Goal: Communication & Community: Participate in discussion

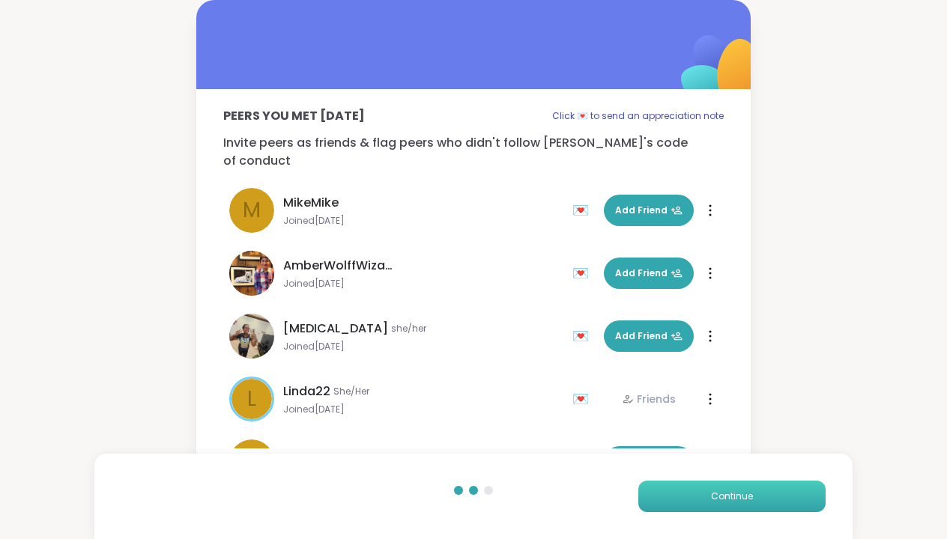
click at [741, 496] on span "Continue" at bounding box center [732, 496] width 42 height 13
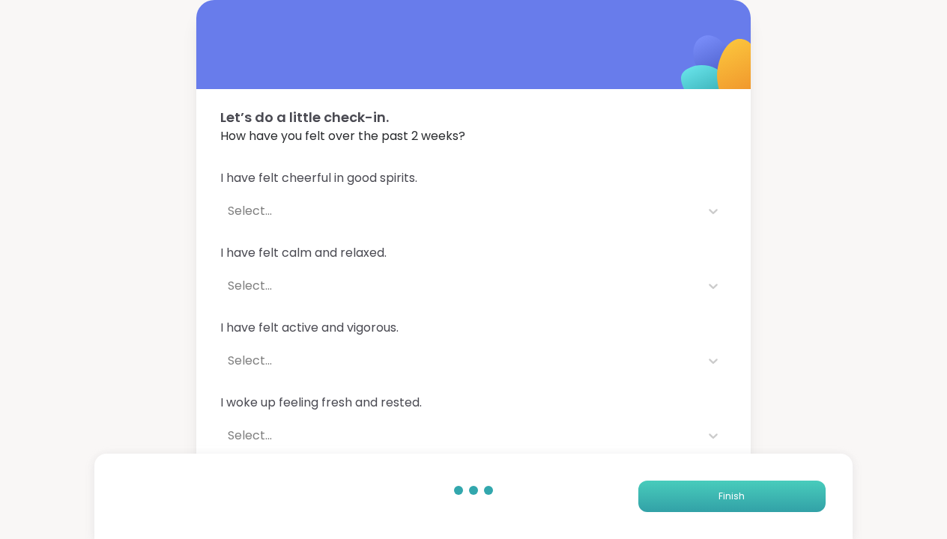
click at [741, 496] on span "Finish" at bounding box center [731, 496] width 26 height 13
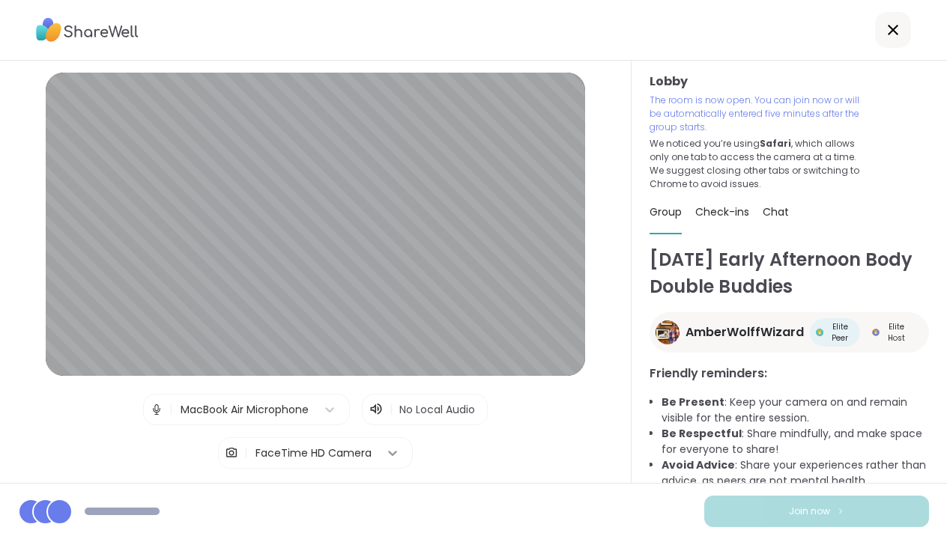
click at [389, 449] on icon at bounding box center [392, 453] width 15 height 15
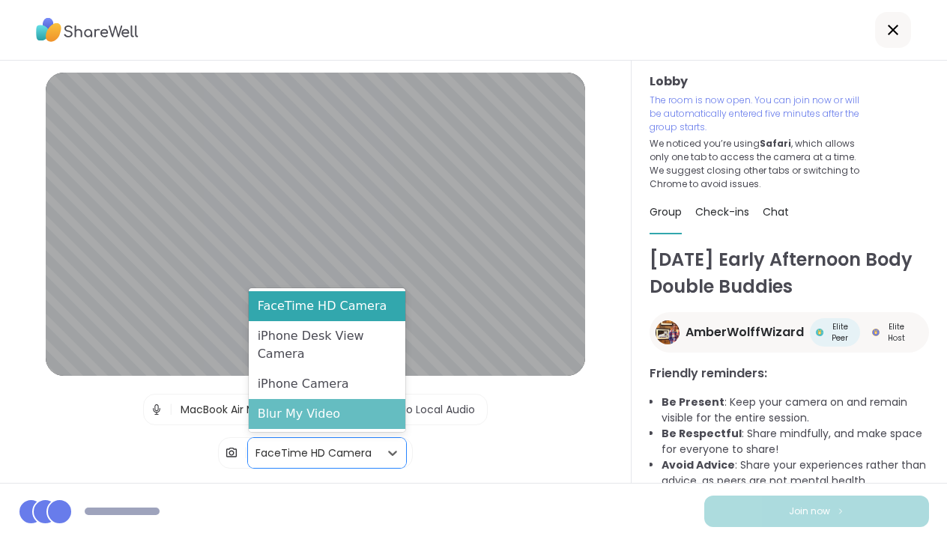
click at [382, 417] on div "Blur My Video" at bounding box center [327, 414] width 157 height 30
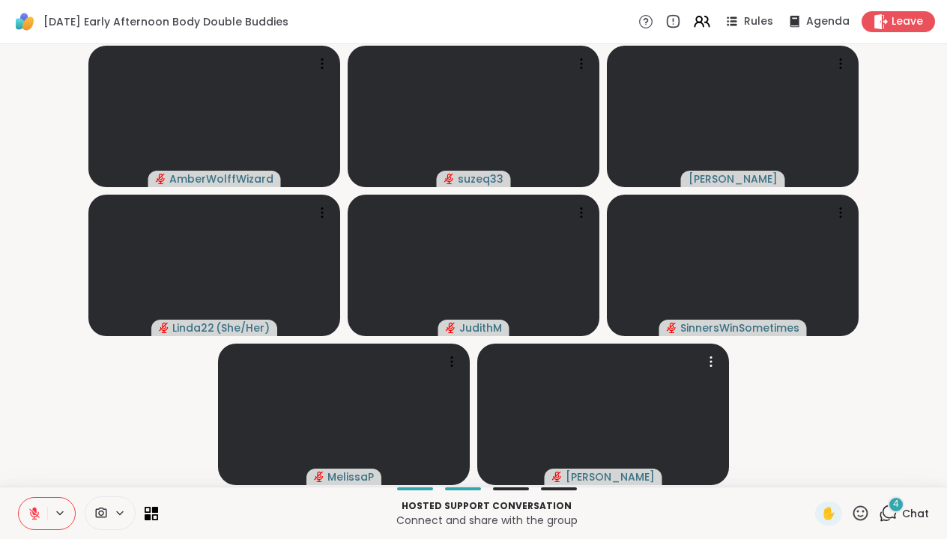
click at [893, 510] on div "4" at bounding box center [896, 505] width 16 height 16
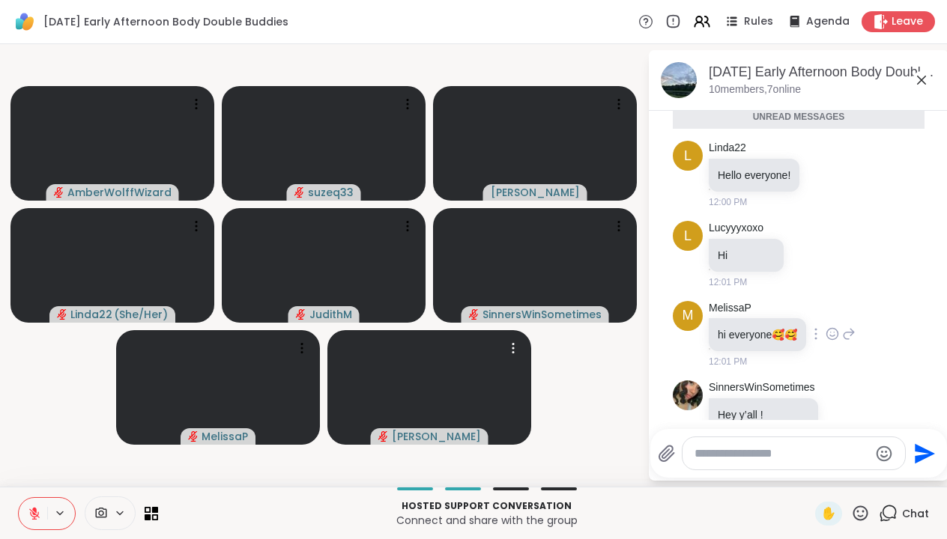
scroll to position [58, 0]
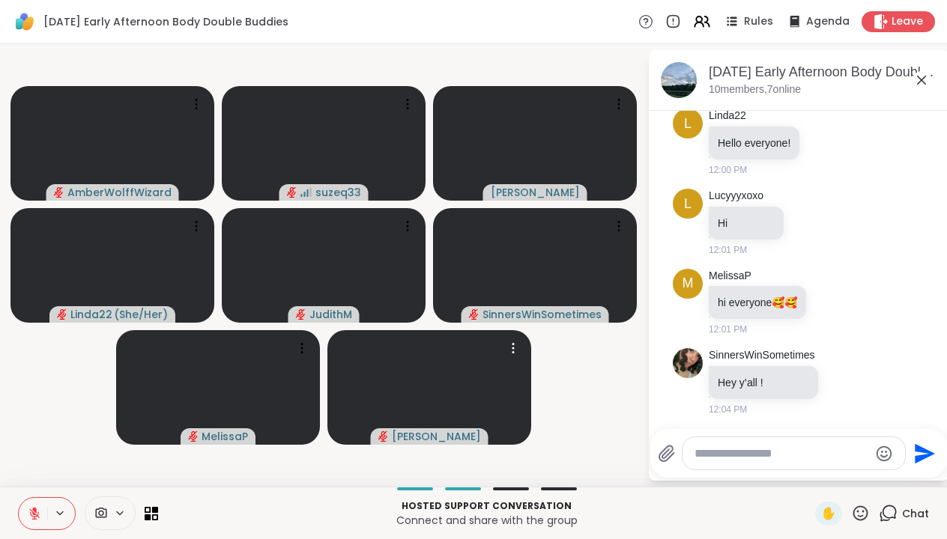
click at [756, 455] on textarea "Type your message" at bounding box center [781, 453] width 175 height 15
type textarea "**"
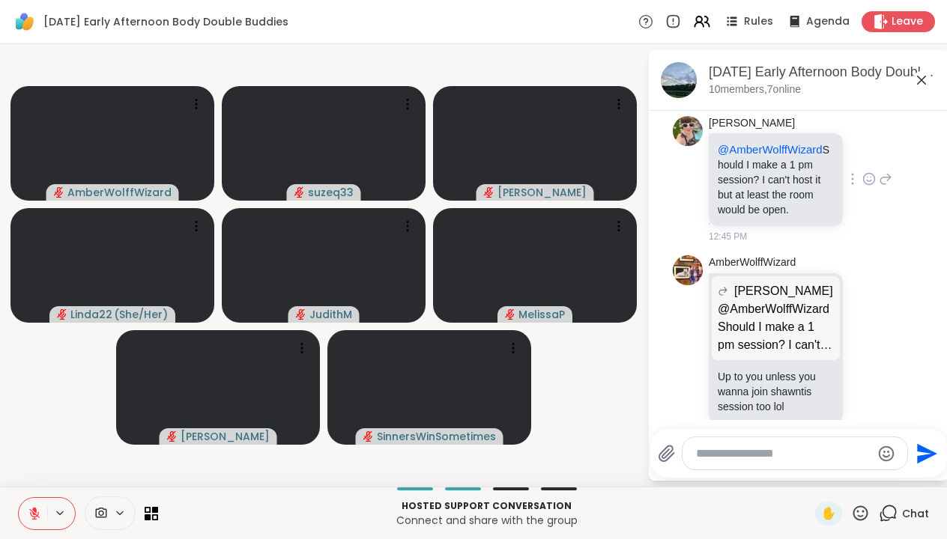
scroll to position [407, 0]
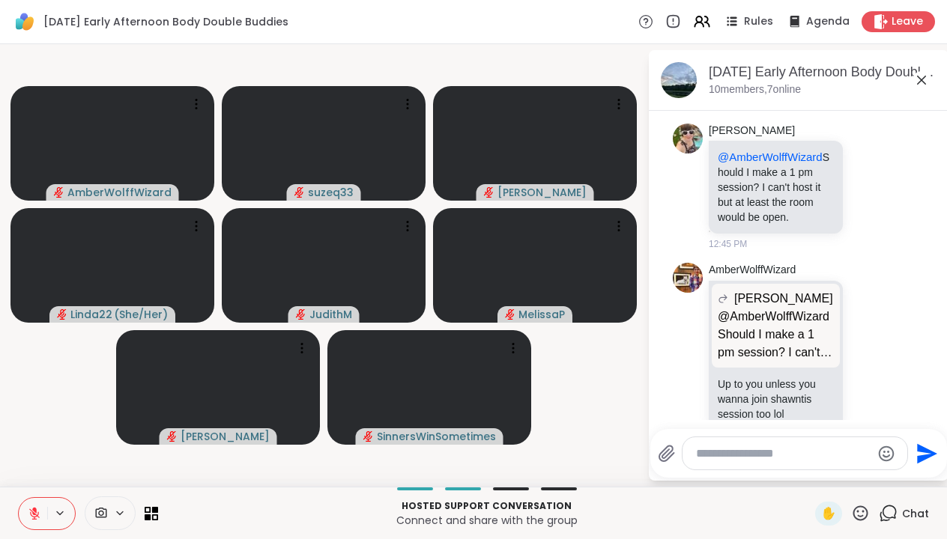
click at [921, 76] on icon at bounding box center [921, 80] width 18 height 18
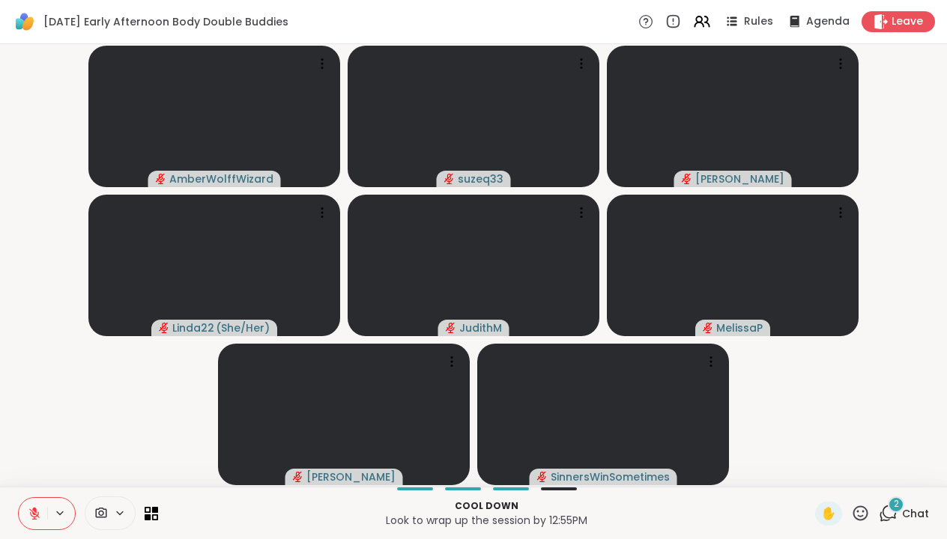
click at [891, 509] on div "2" at bounding box center [896, 505] width 16 height 16
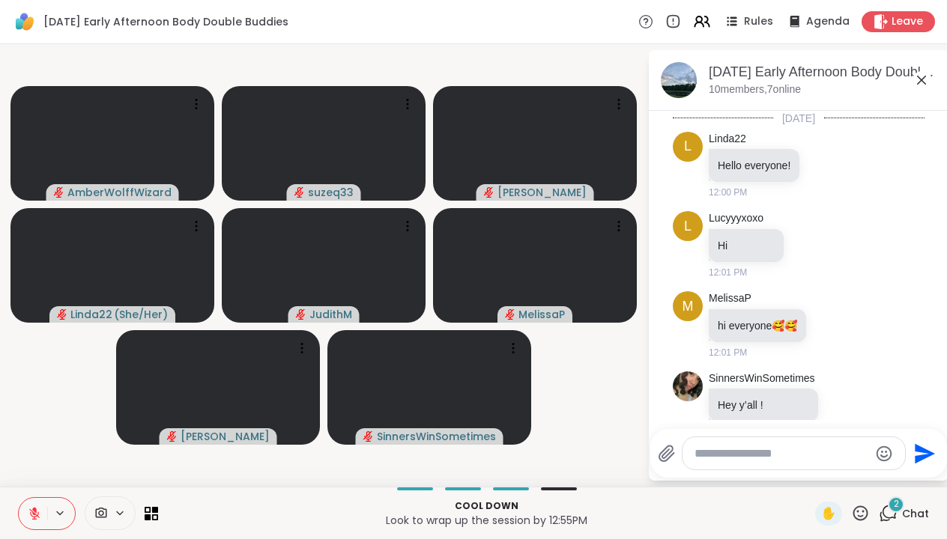
scroll to position [758, 0]
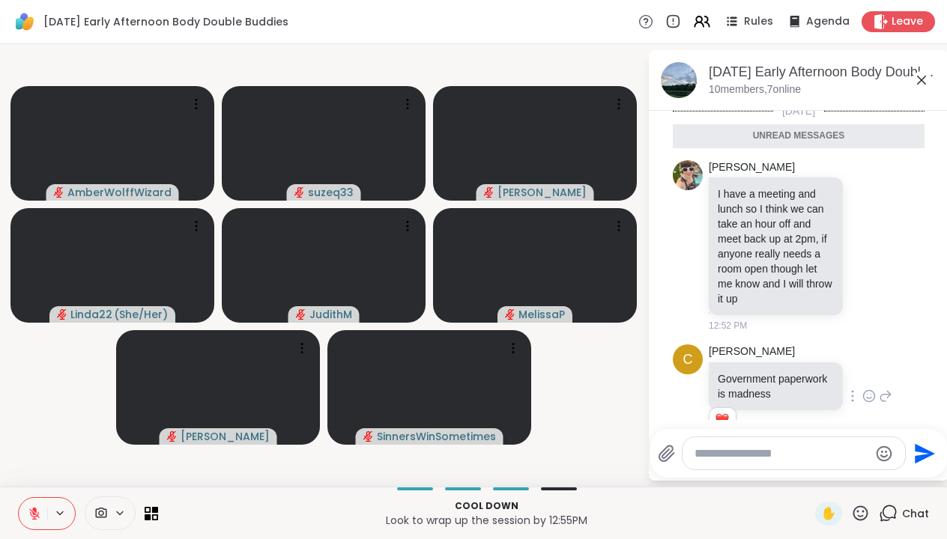
click at [870, 389] on icon at bounding box center [868, 396] width 13 height 15
click at [787, 366] on div "Select Reaction: Sad" at bounding box center [782, 372] width 13 height 13
click at [885, 391] on icon at bounding box center [886, 396] width 10 height 10
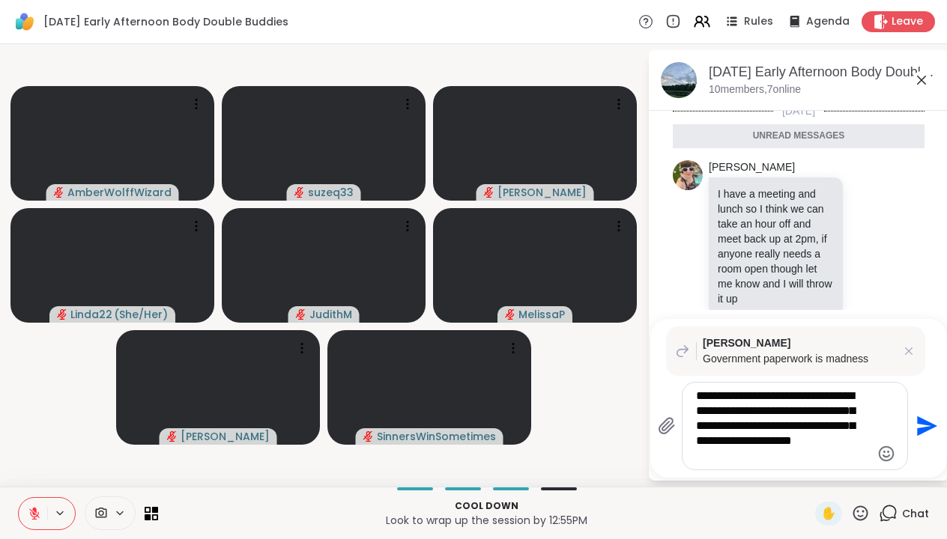
type textarea "**********"
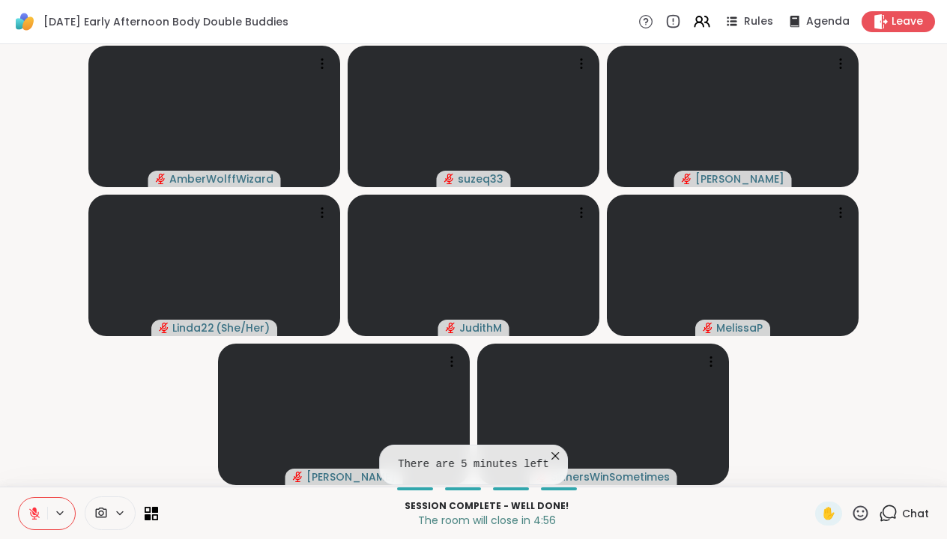
click at [891, 509] on icon at bounding box center [888, 513] width 19 height 19
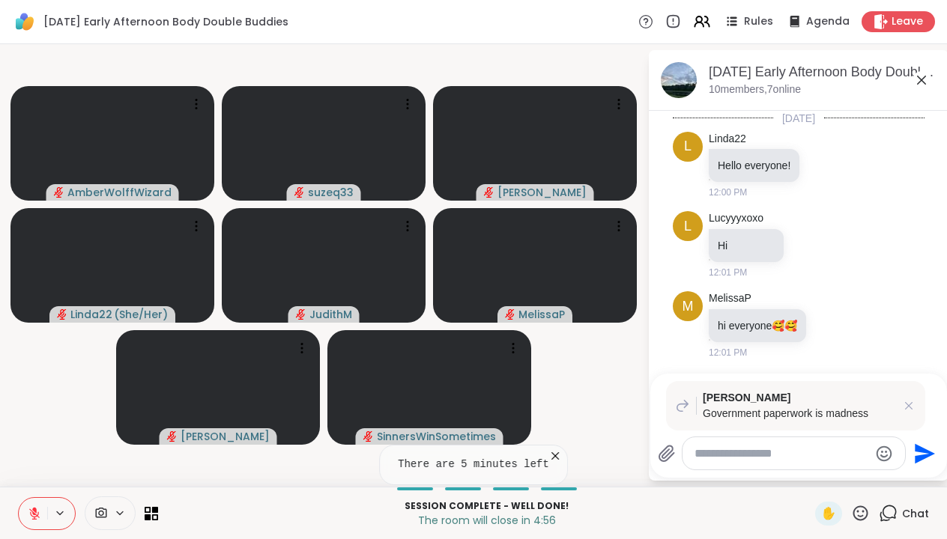
scroll to position [763, 0]
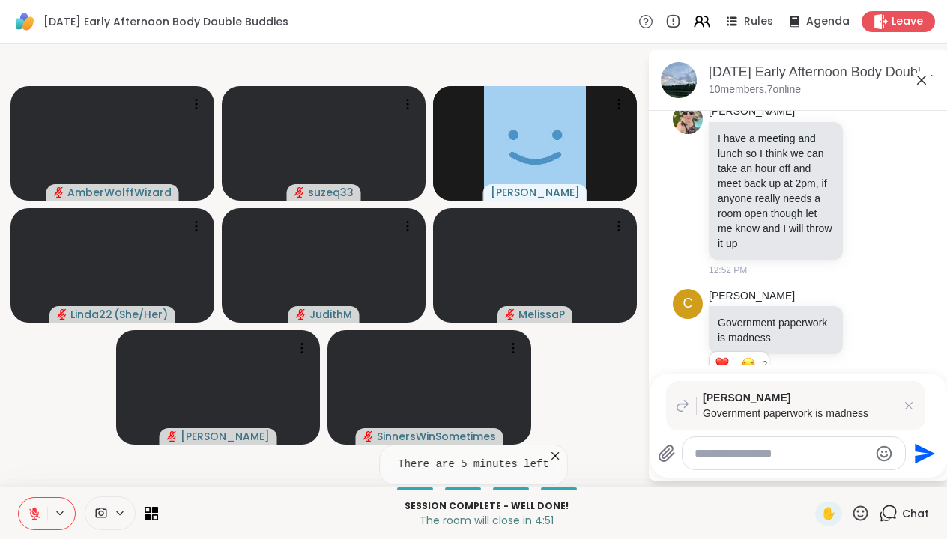
click at [679, 405] on icon at bounding box center [682, 405] width 15 height 15
click at [837, 404] on span "[PERSON_NAME]" at bounding box center [799, 398] width 192 height 16
click at [909, 401] on icon at bounding box center [908, 405] width 15 height 15
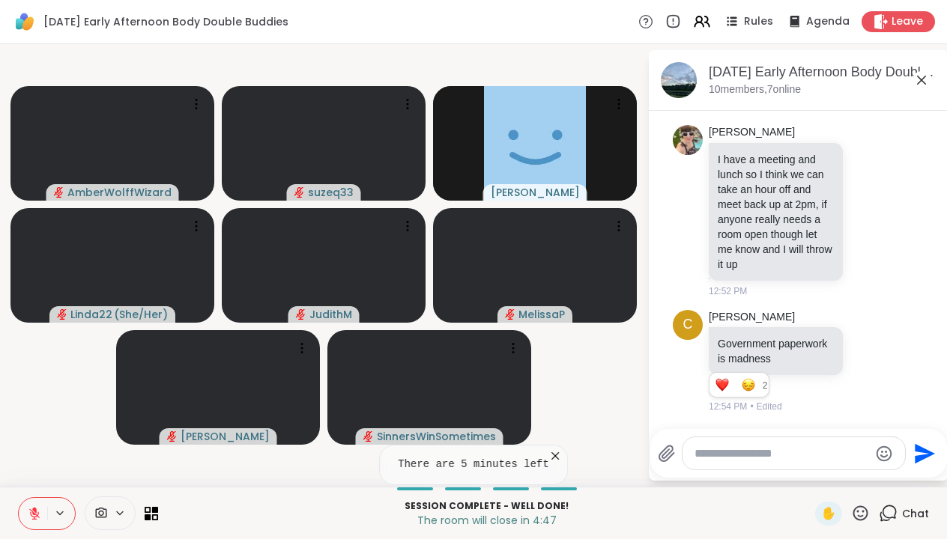
scroll to position [708, 0]
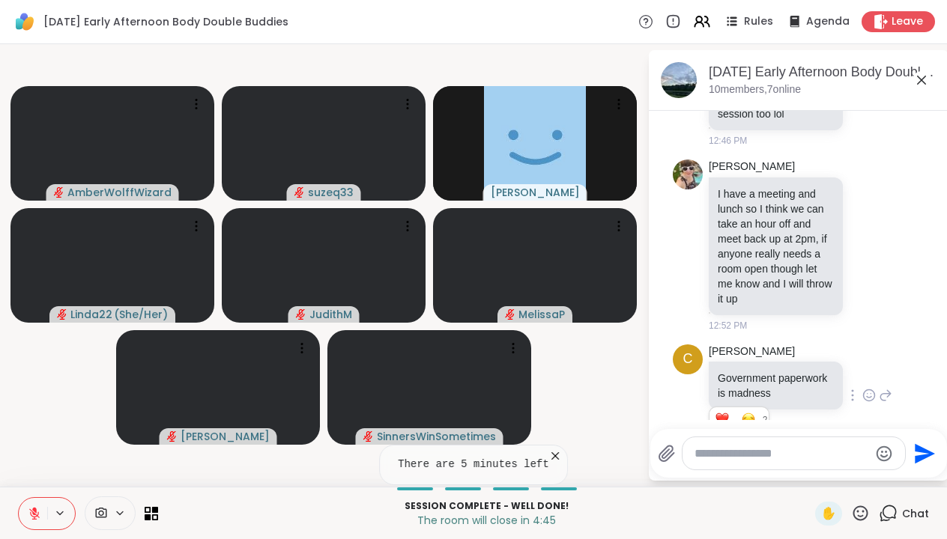
click at [887, 386] on icon at bounding box center [885, 395] width 13 height 18
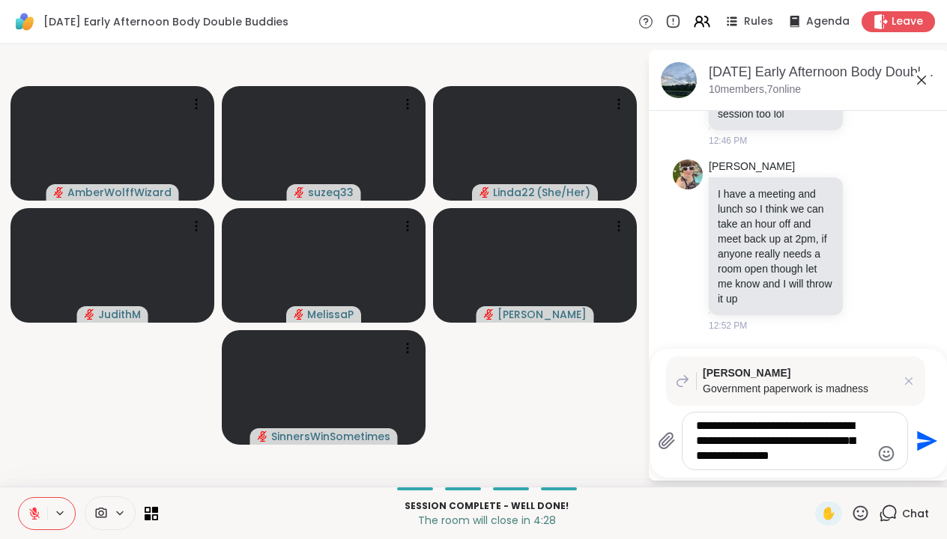
click at [887, 361] on div "[PERSON_NAME] Government paperwork is madness" at bounding box center [795, 381] width 259 height 49
click at [831, 450] on textarea "**********" at bounding box center [783, 441] width 175 height 45
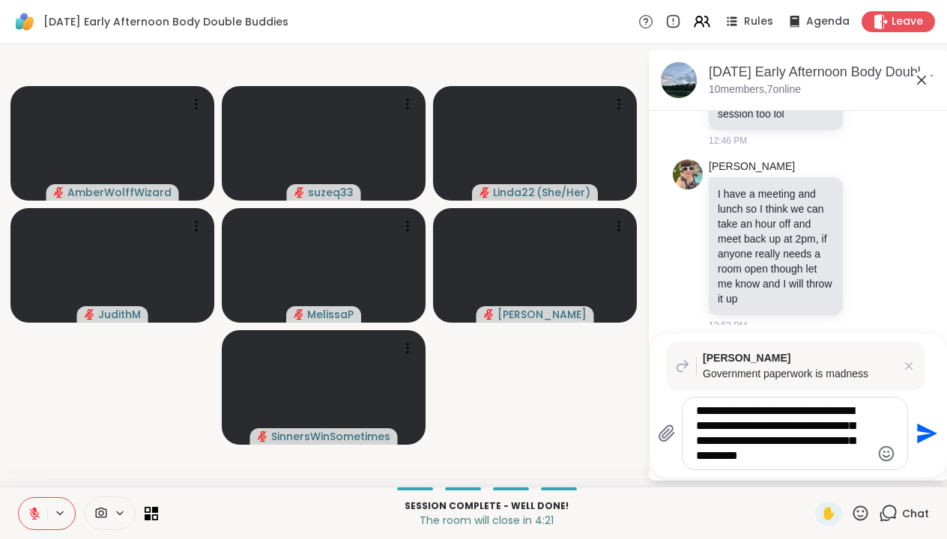
type textarea "**********"
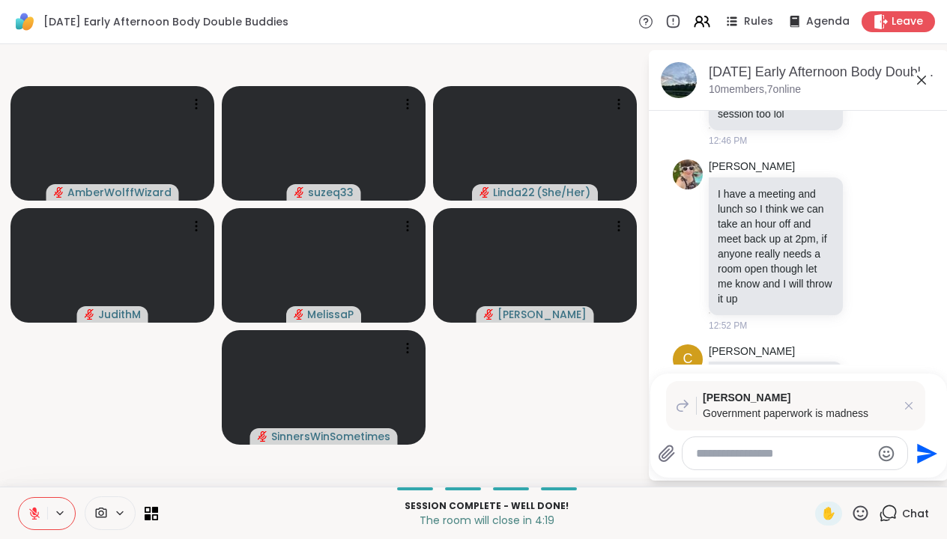
scroll to position [934, 0]
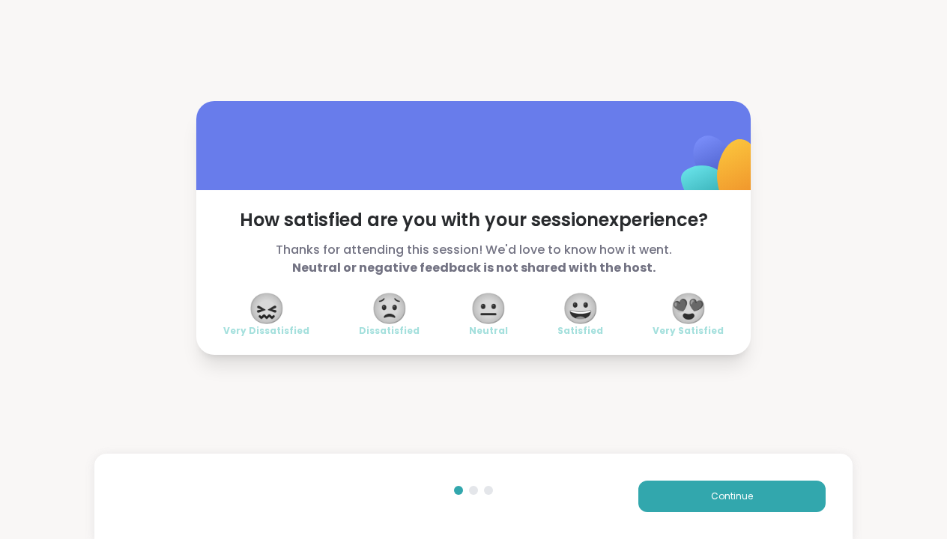
click at [693, 305] on span "😍" at bounding box center [688, 308] width 37 height 27
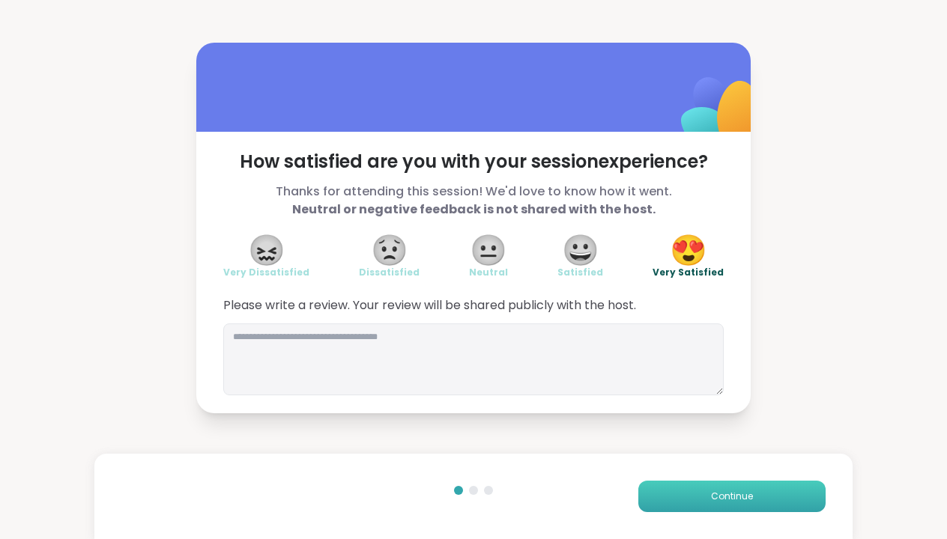
click at [720, 494] on span "Continue" at bounding box center [732, 496] width 42 height 13
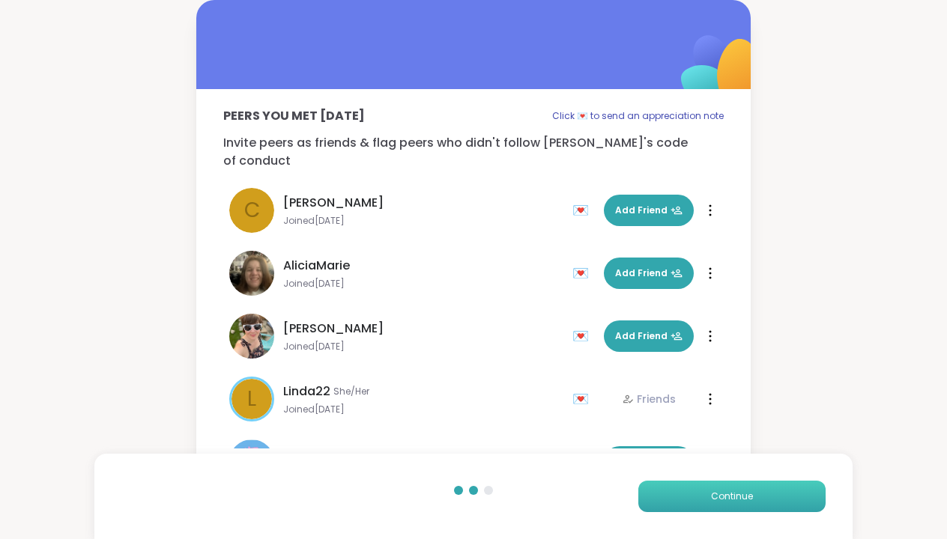
click at [736, 495] on span "Continue" at bounding box center [732, 496] width 42 height 13
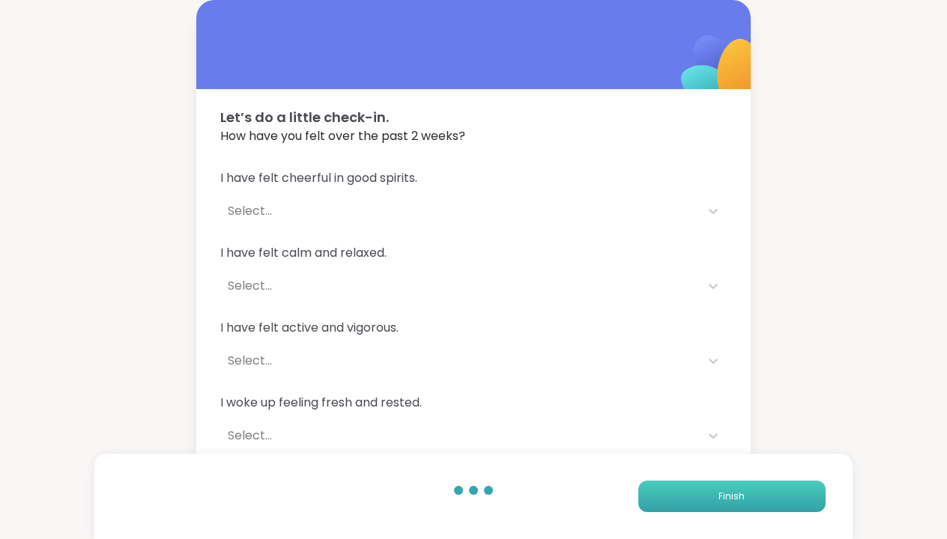
click at [736, 495] on span "Finish" at bounding box center [731, 496] width 26 height 13
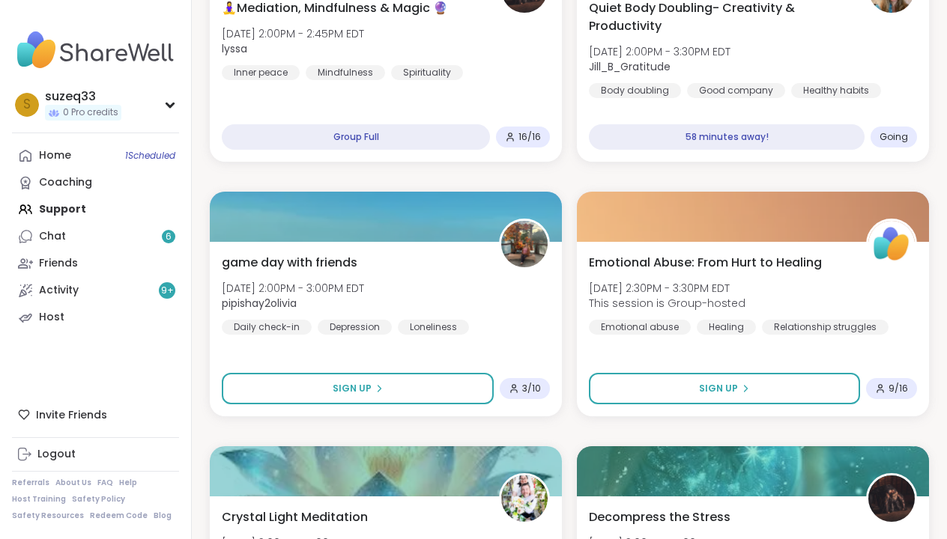
scroll to position [1804, 0]
